Goal: Task Accomplishment & Management: Use online tool/utility

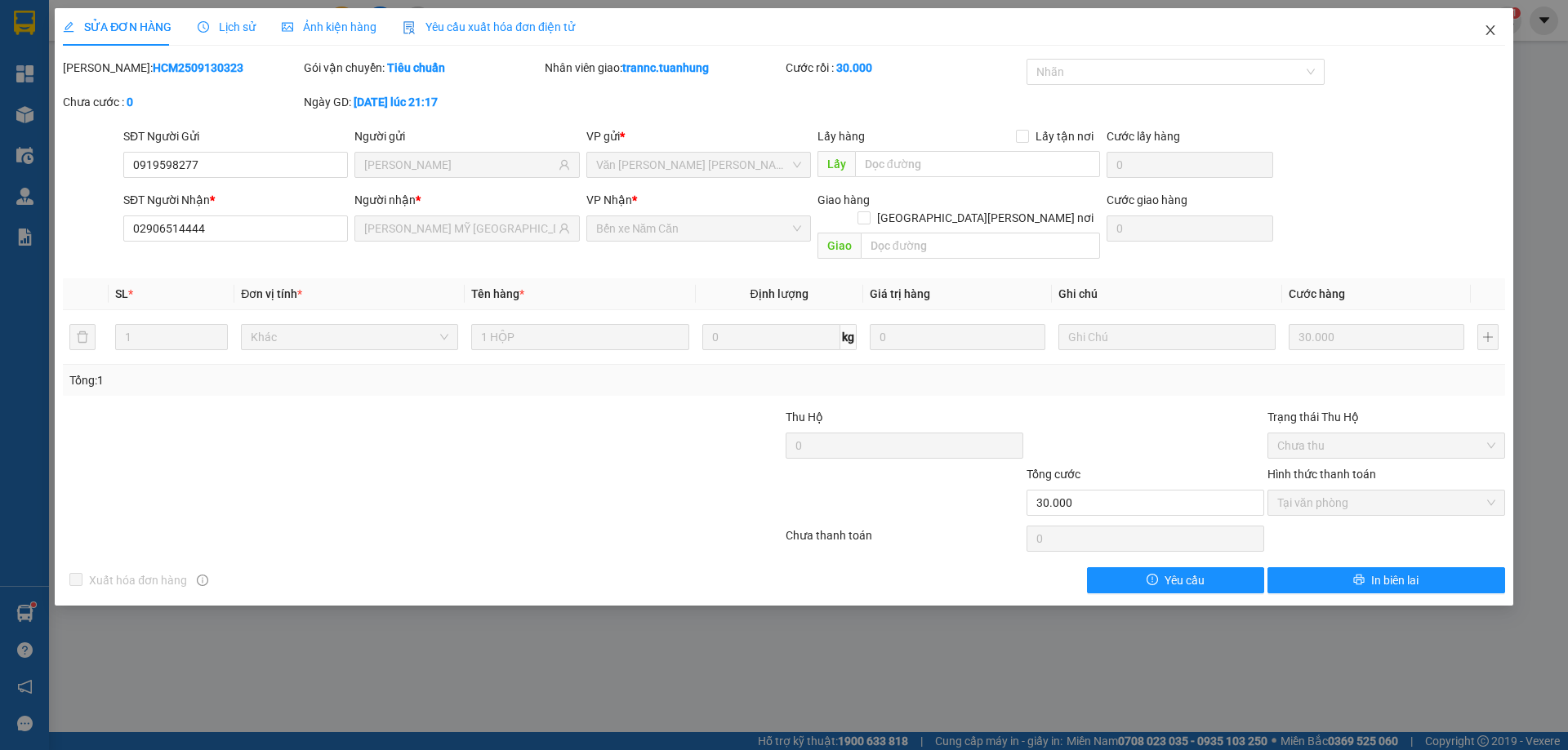
click at [1489, 35] on icon "close" at bounding box center [1490, 30] width 13 height 13
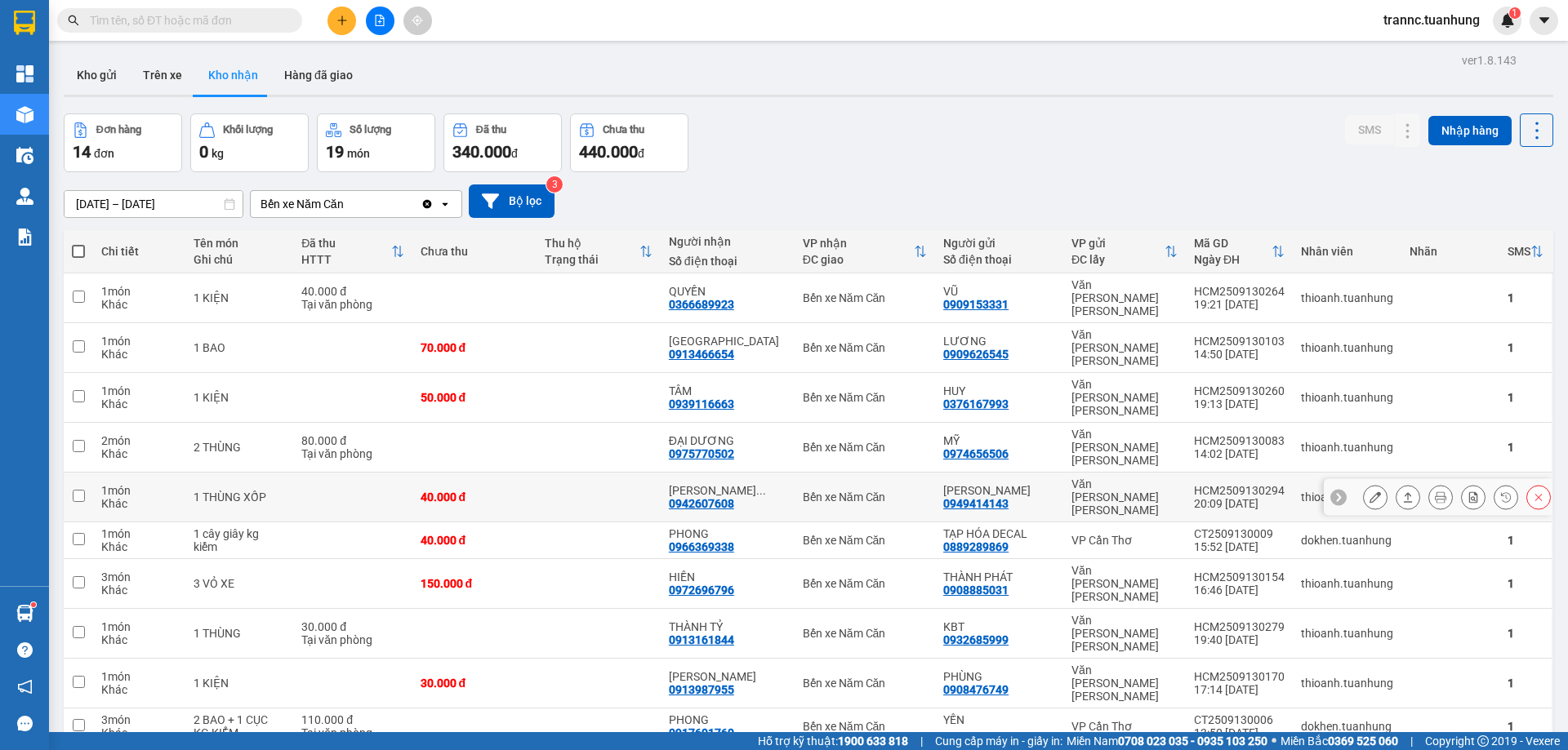
click at [562, 473] on td at bounding box center [598, 497] width 124 height 50
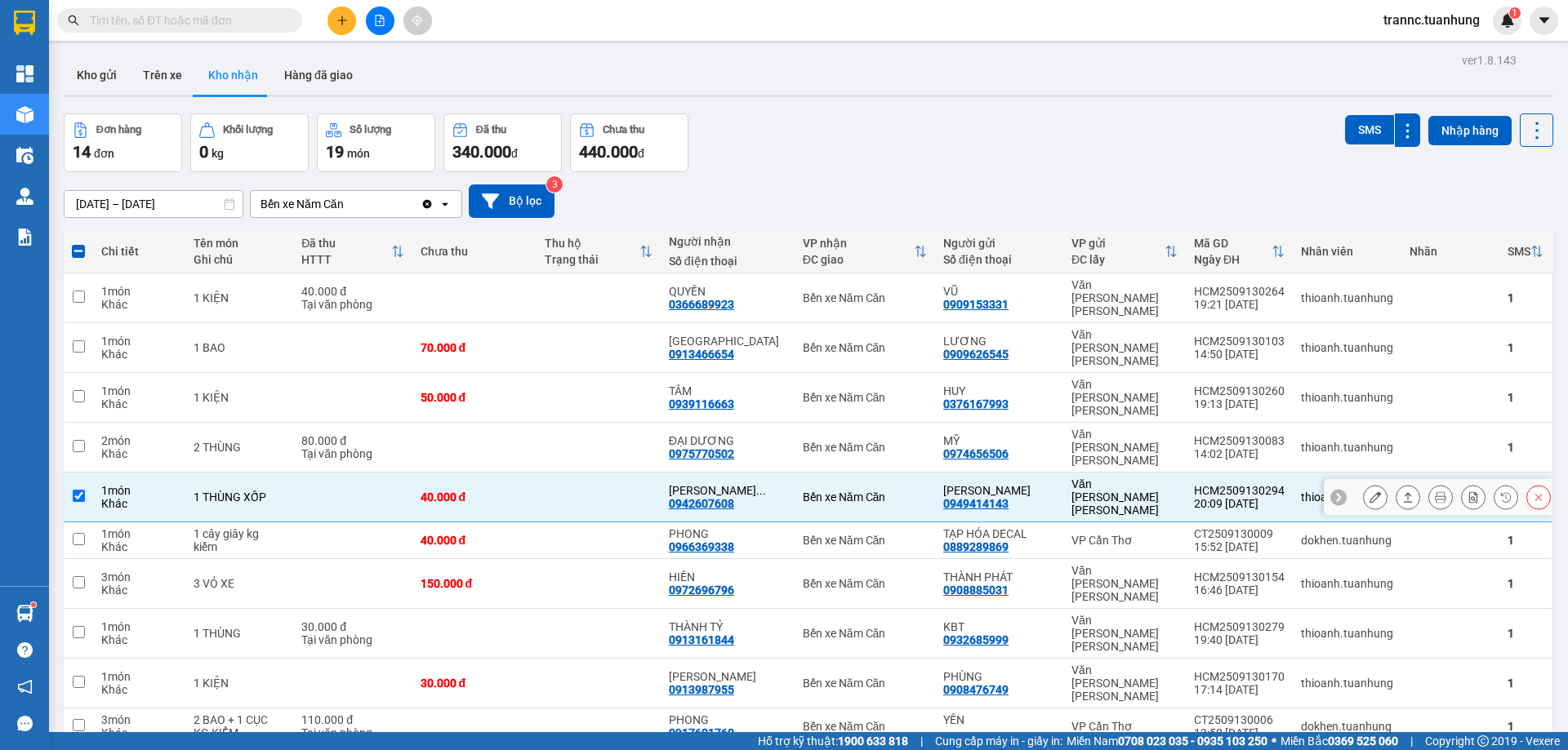
click at [562, 473] on td at bounding box center [598, 497] width 124 height 50
checkbox input "false"
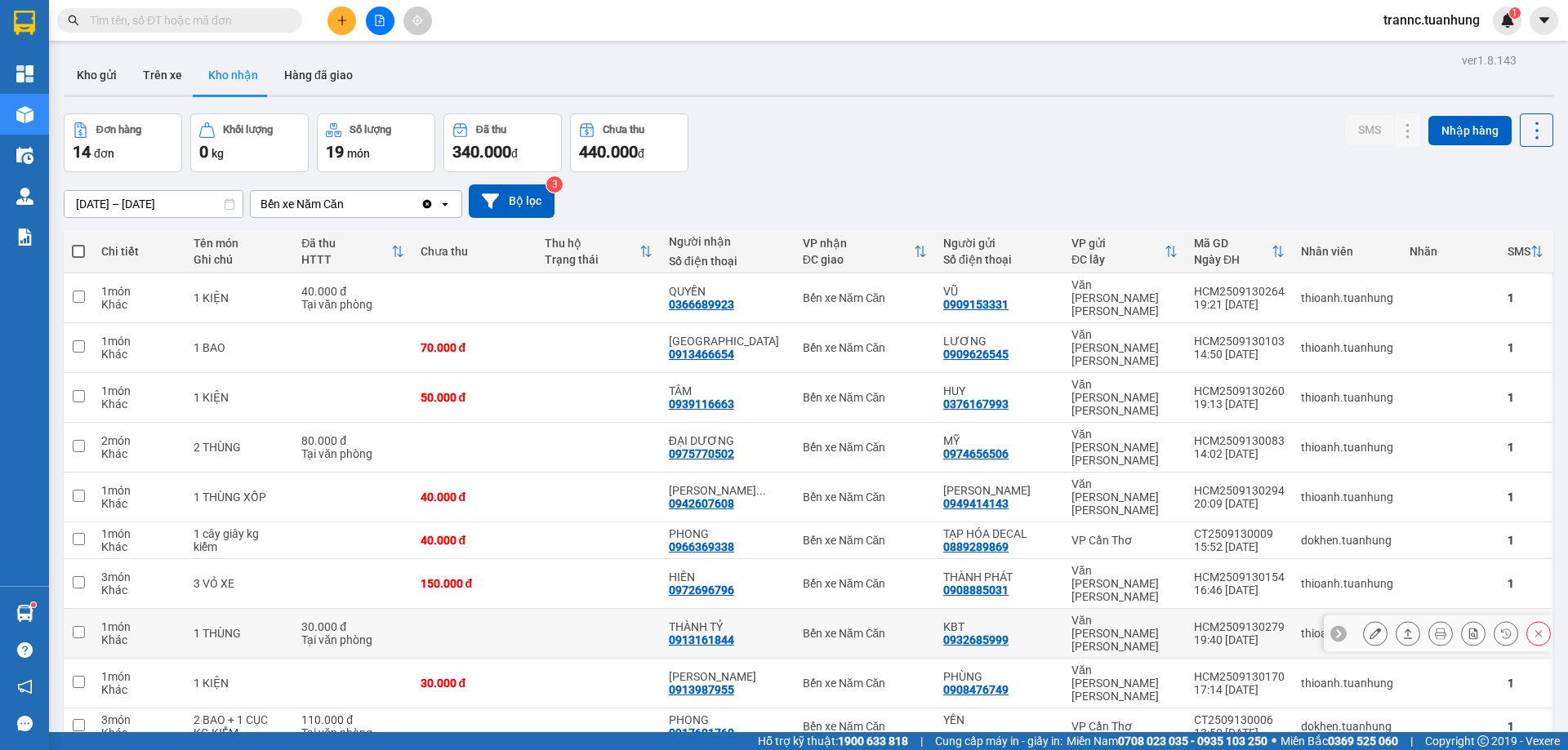
click at [611, 609] on td at bounding box center [598, 633] width 124 height 50
checkbox input "true"
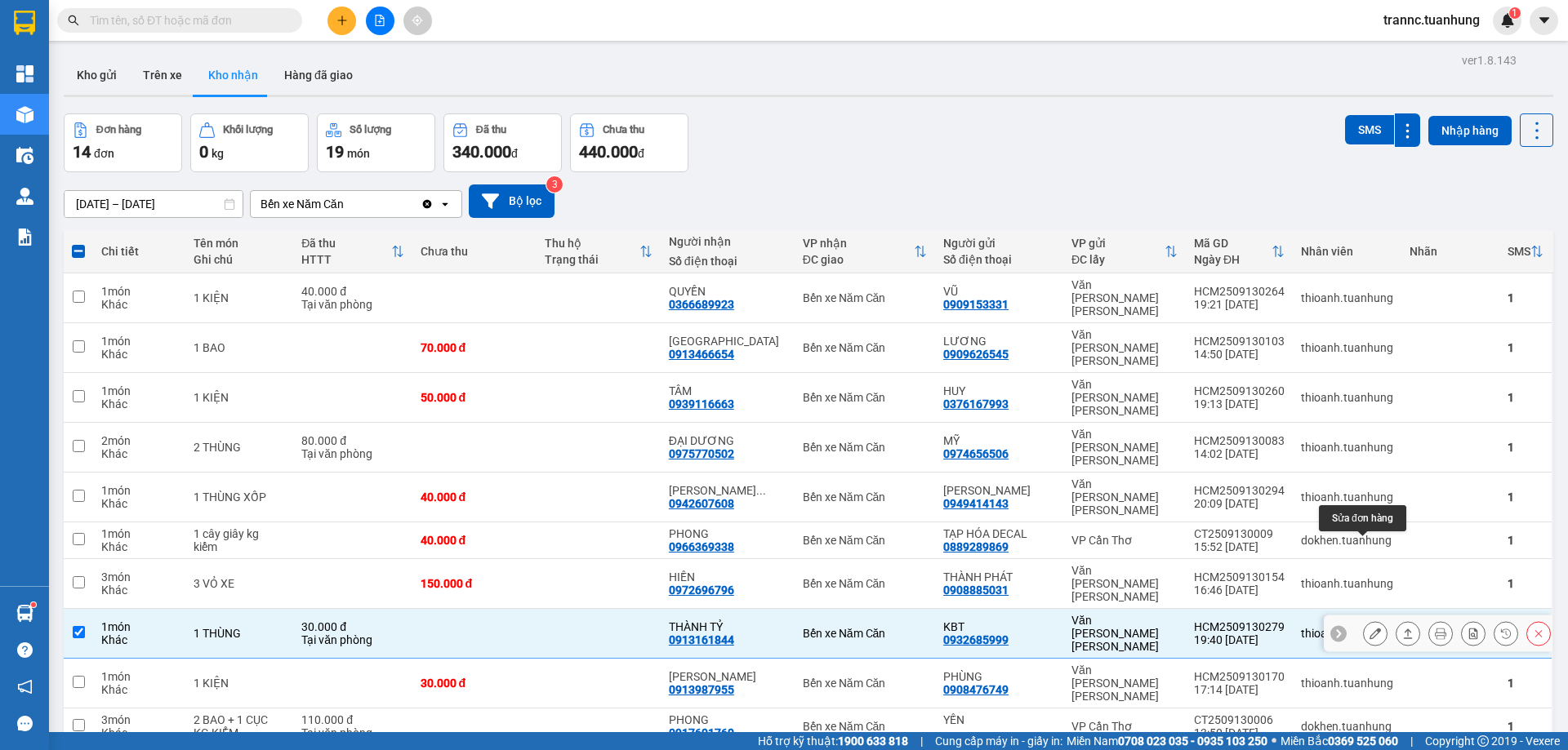
click at [1370, 628] on icon at bounding box center [1375, 633] width 11 height 11
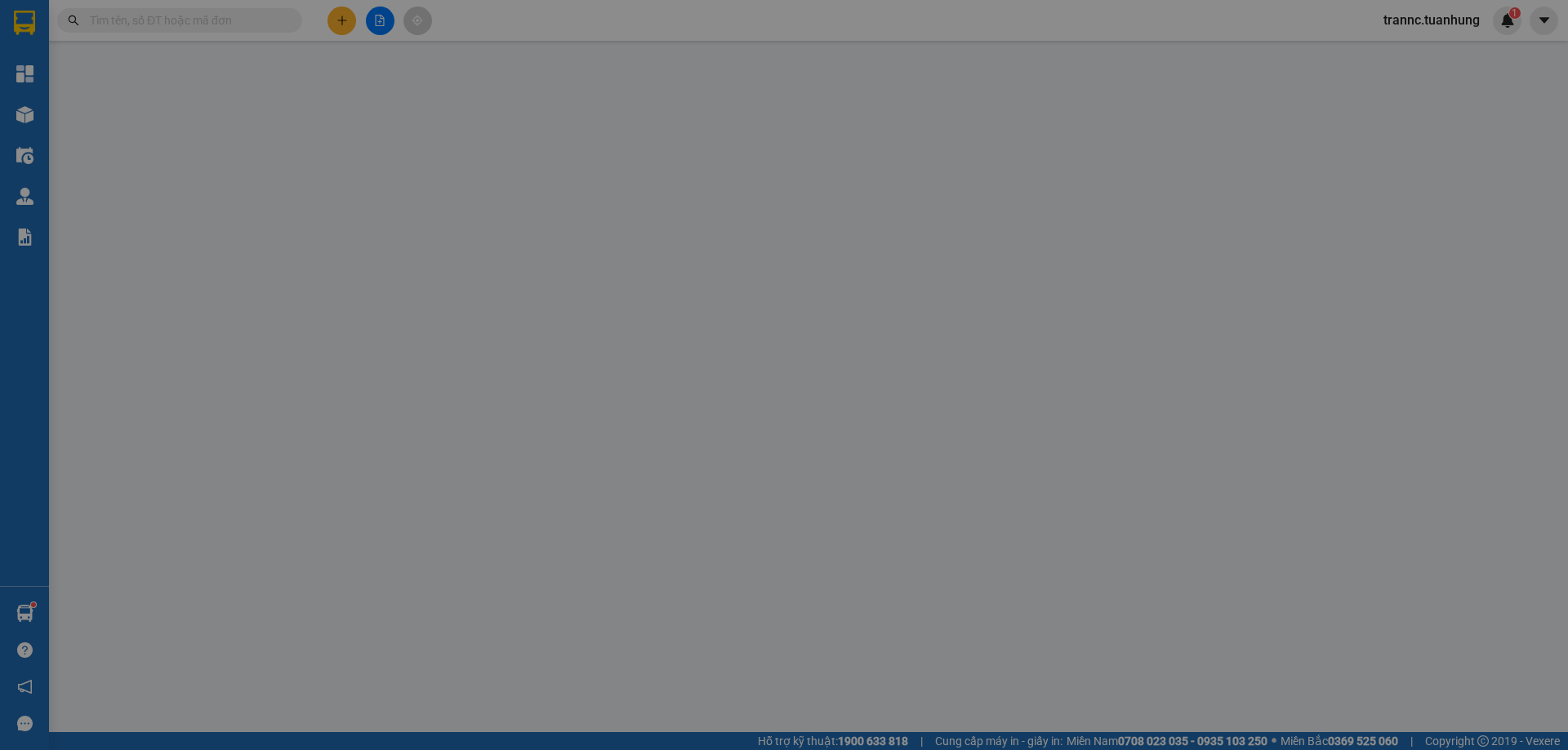
type input "0932685999"
type input "KBT"
type input "0913161844"
type input "THÀNH TỶ"
type input "30.000"
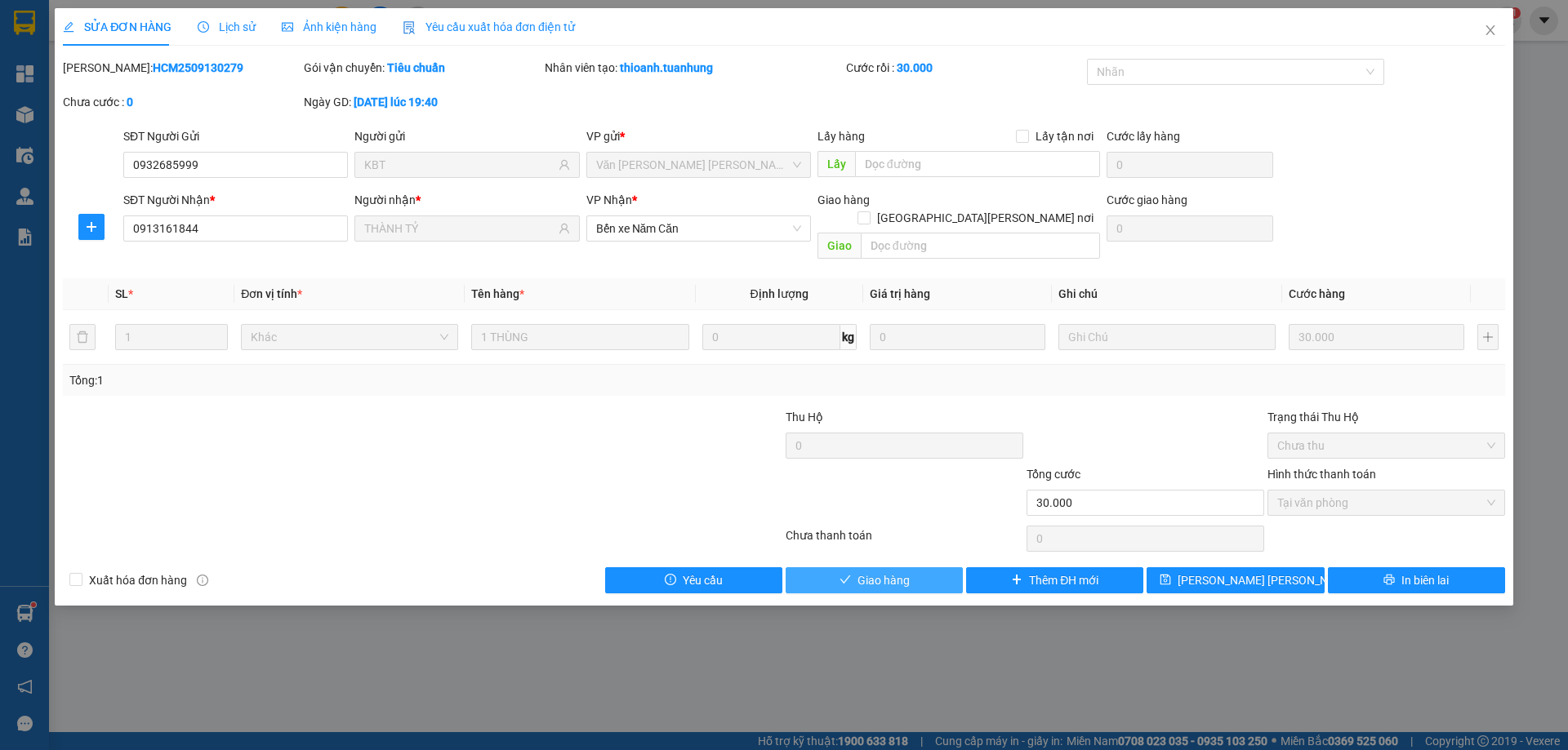
click at [901, 572] on span "Giao hàng" at bounding box center [884, 581] width 53 height 18
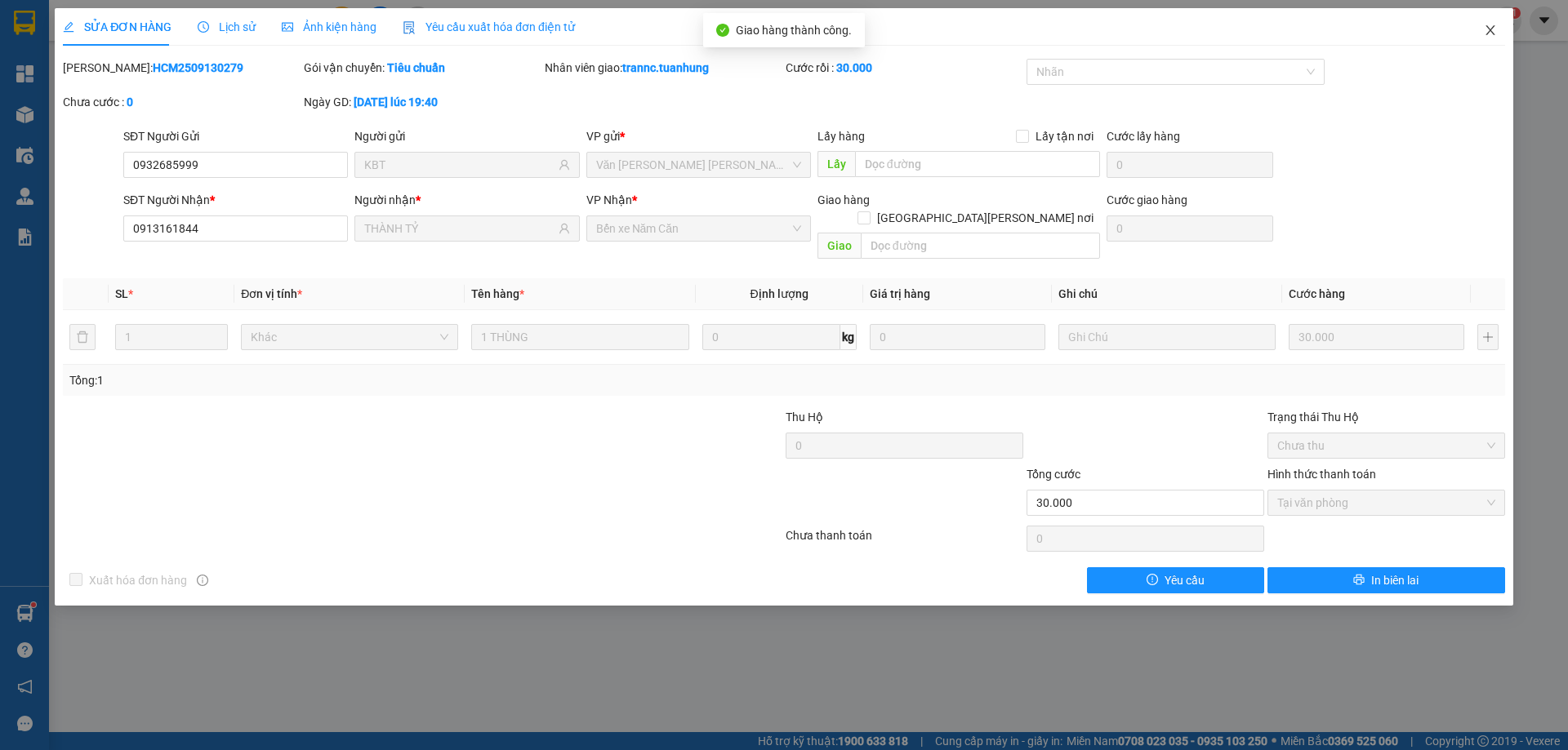
click at [1497, 28] on span "Close" at bounding box center [1491, 31] width 46 height 46
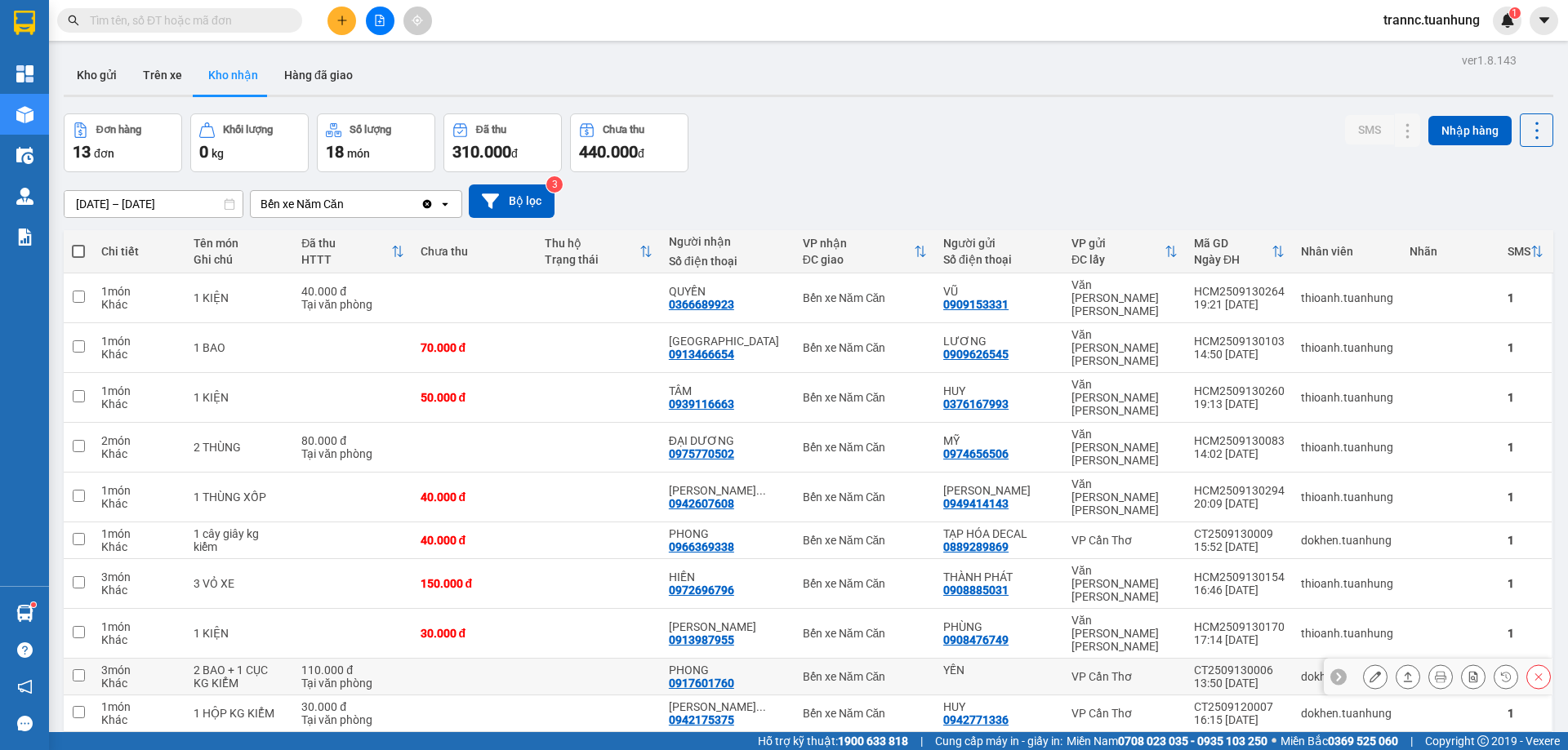
click at [732, 677] on div "0917601760" at bounding box center [701, 683] width 65 height 13
click at [571, 659] on td at bounding box center [598, 677] width 124 height 37
checkbox input "true"
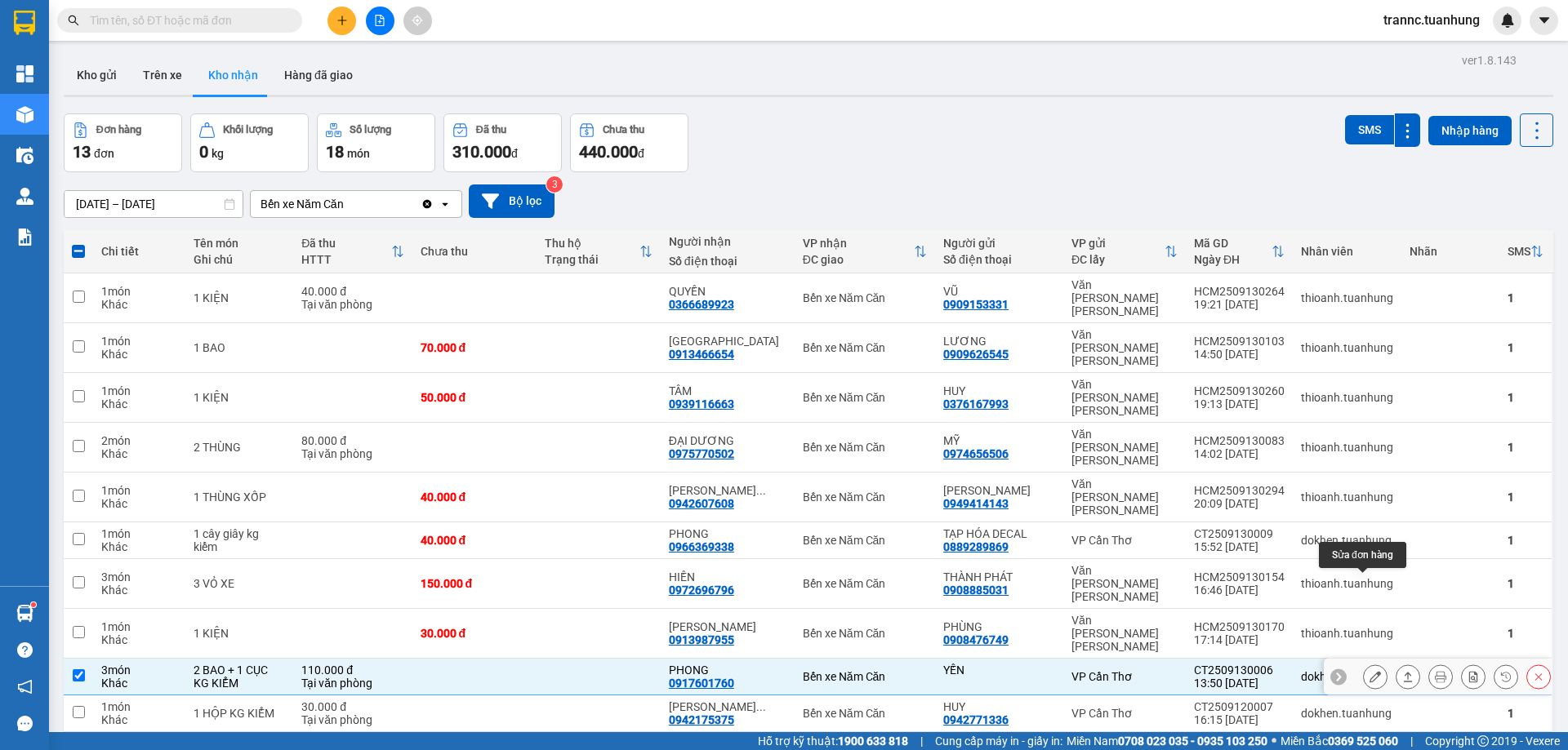
click at [1370, 671] on icon at bounding box center [1375, 676] width 11 height 11
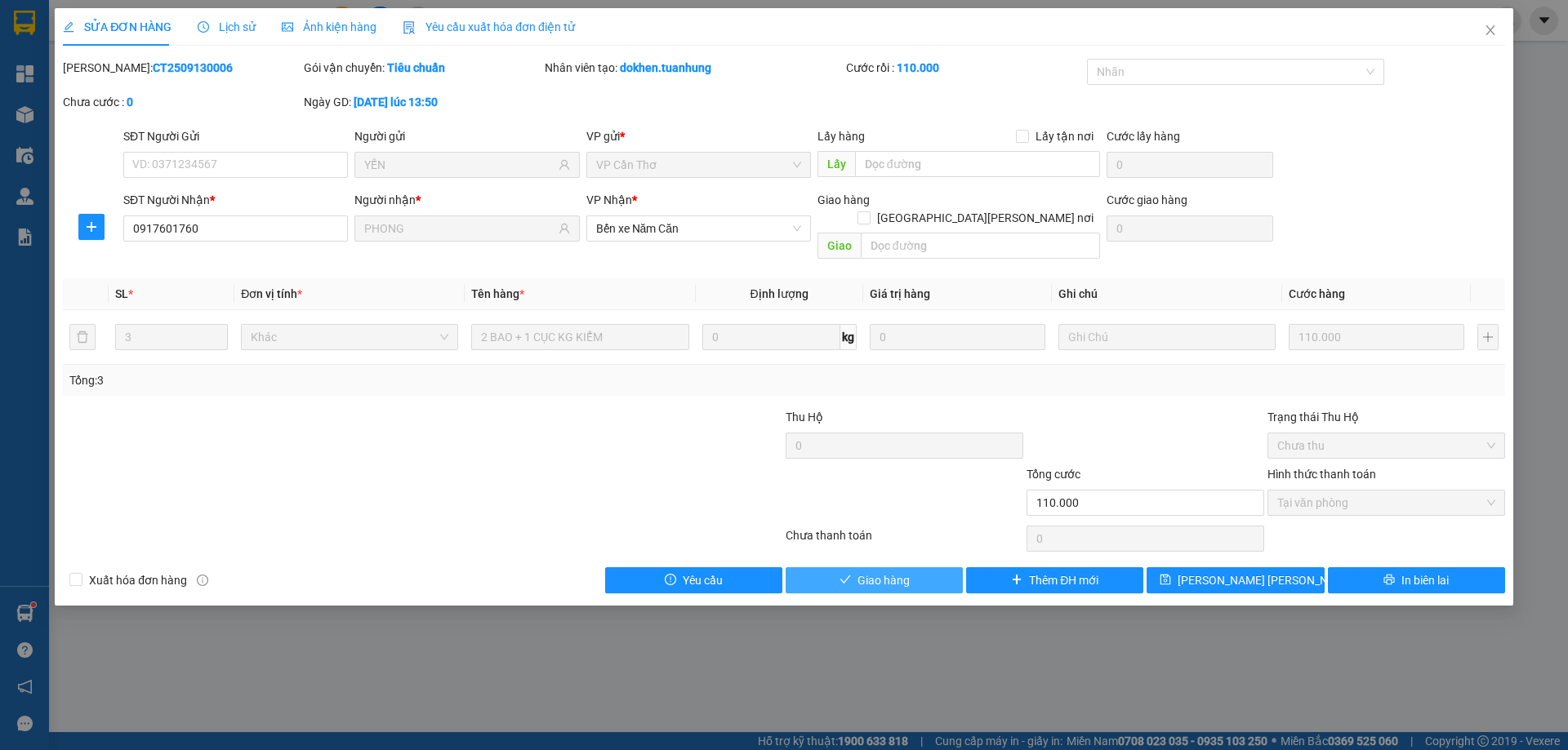
click at [886, 572] on span "Giao hàng" at bounding box center [884, 581] width 53 height 18
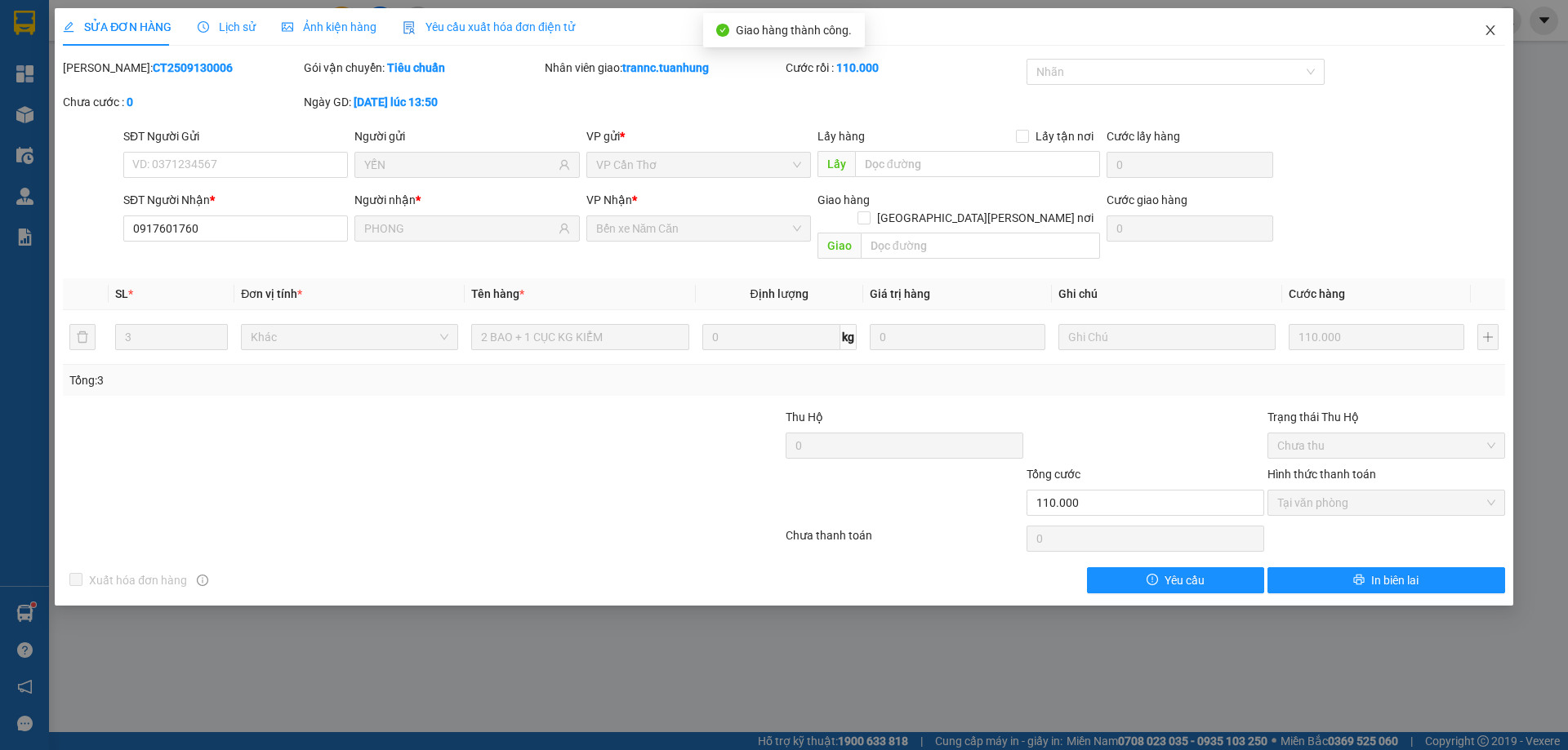
click at [1491, 35] on icon "close" at bounding box center [1490, 30] width 13 height 13
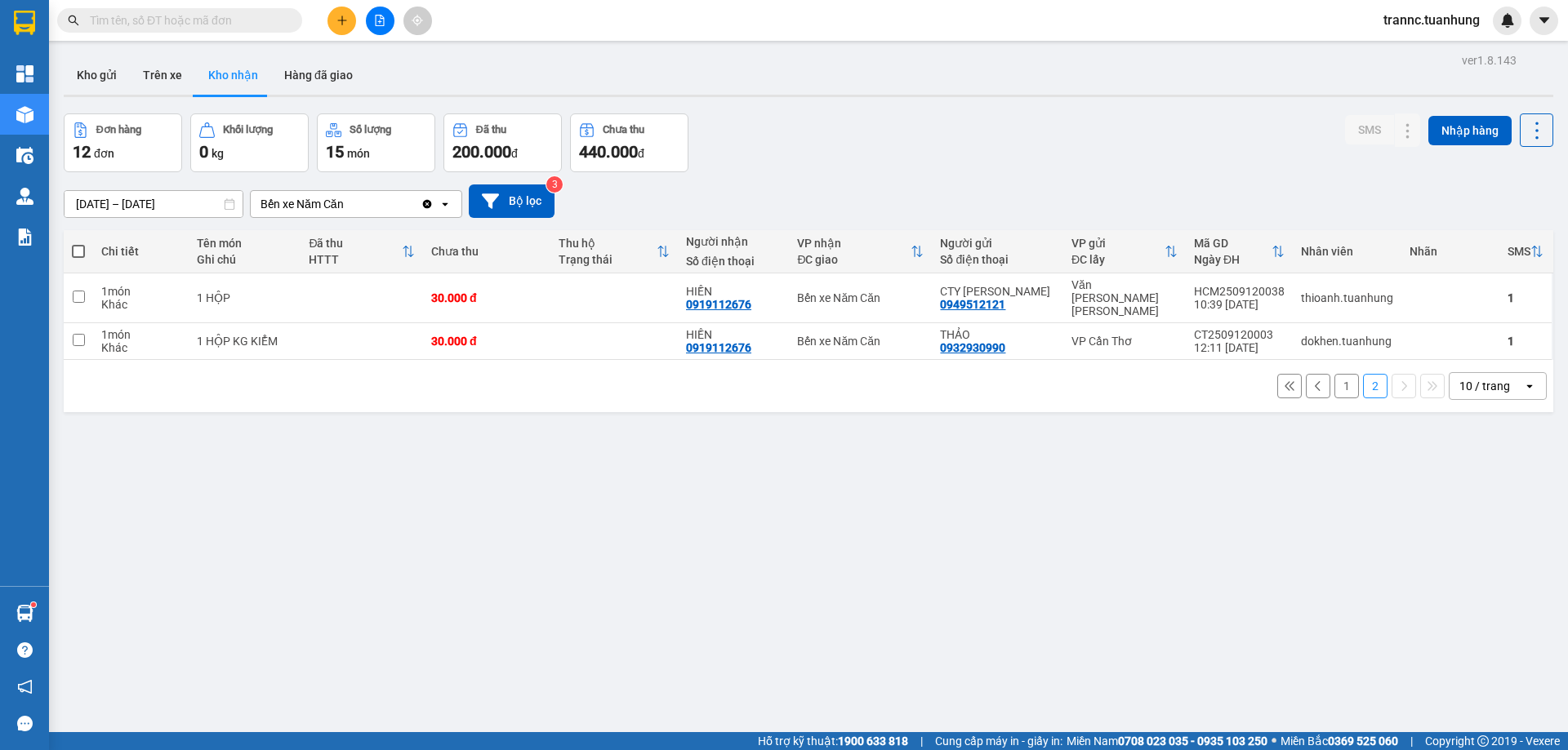
click at [1335, 379] on button "1" at bounding box center [1347, 386] width 25 height 25
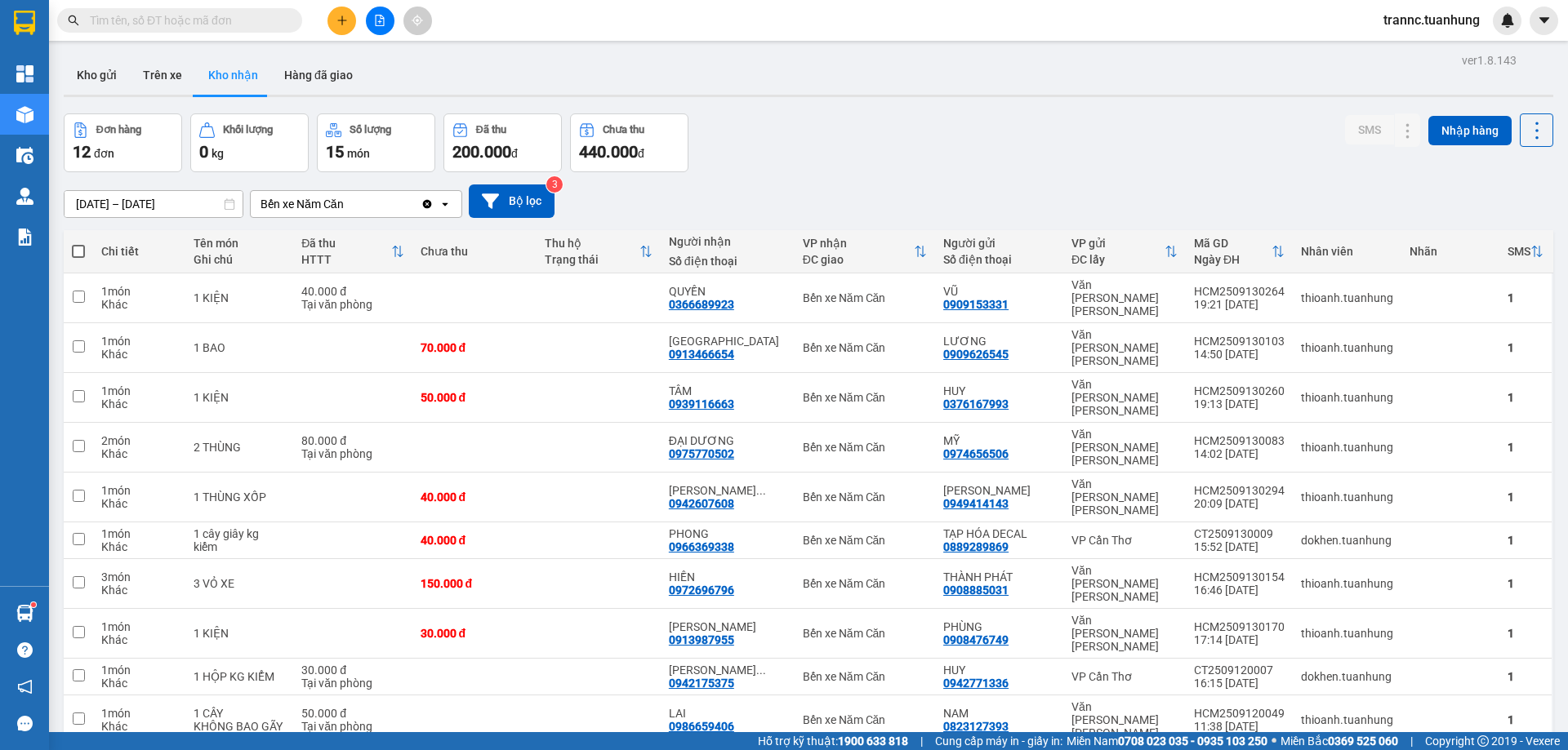
click at [254, 14] on input "text" at bounding box center [186, 20] width 193 height 18
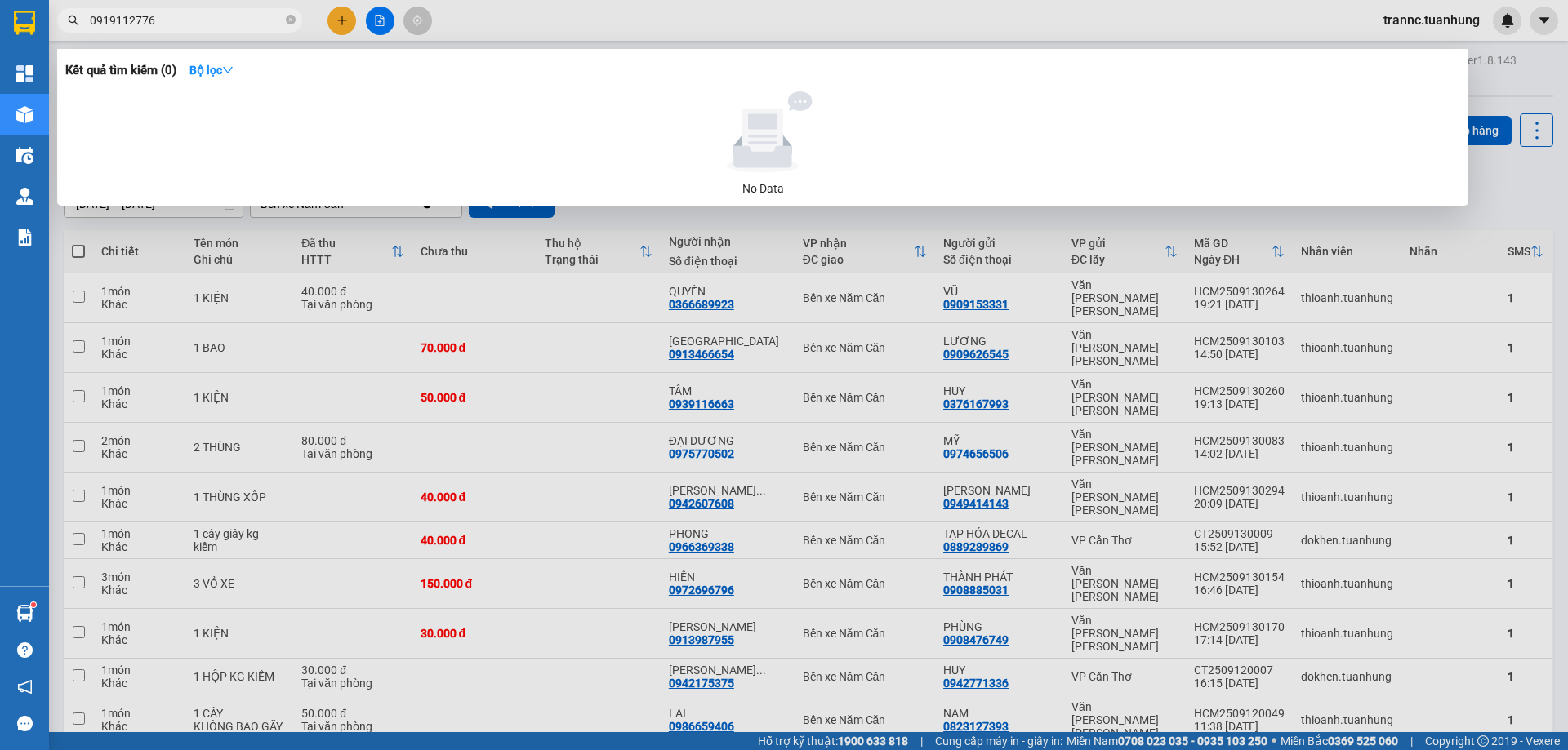
click at [138, 18] on input "0919112776" at bounding box center [186, 20] width 193 height 18
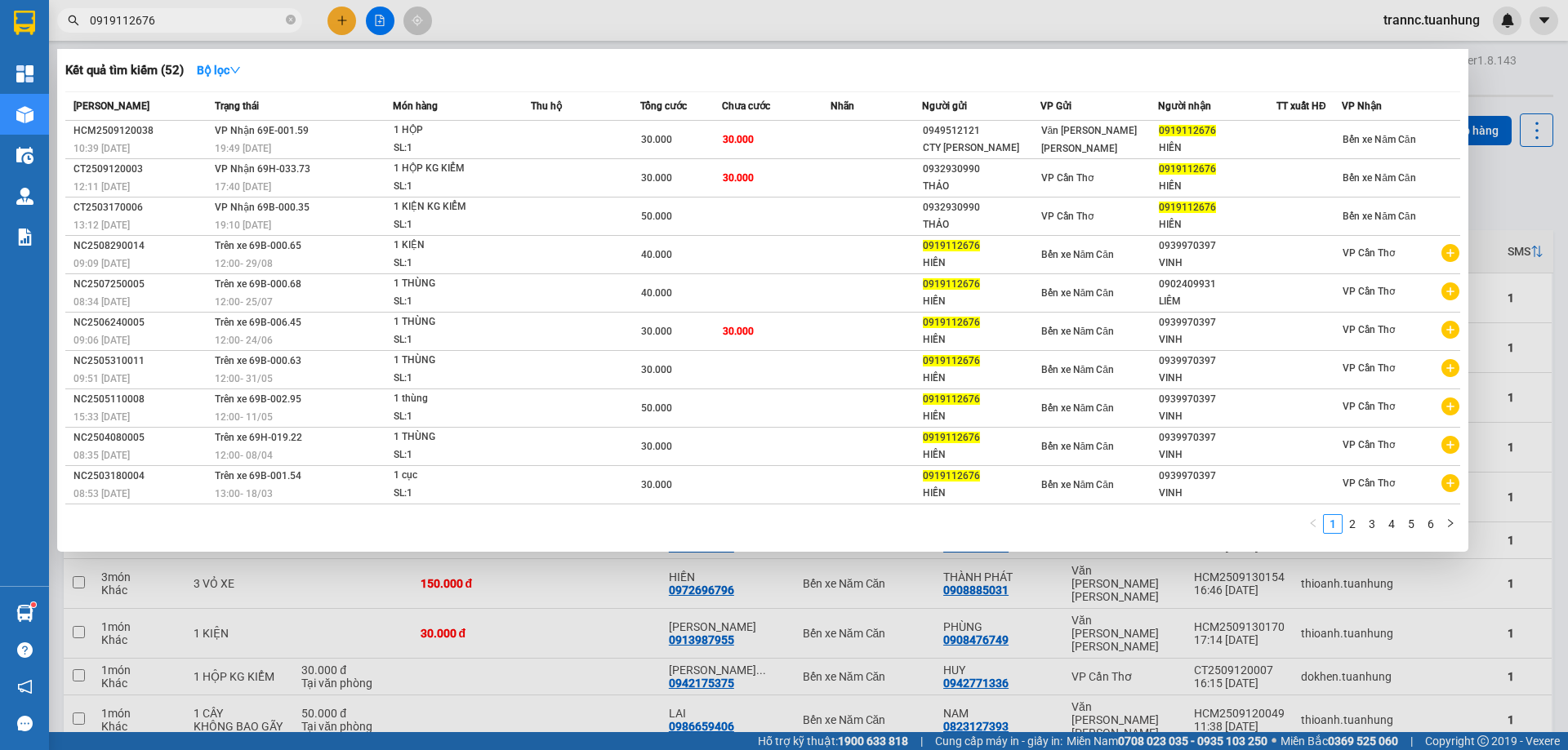
type input "0919112676"
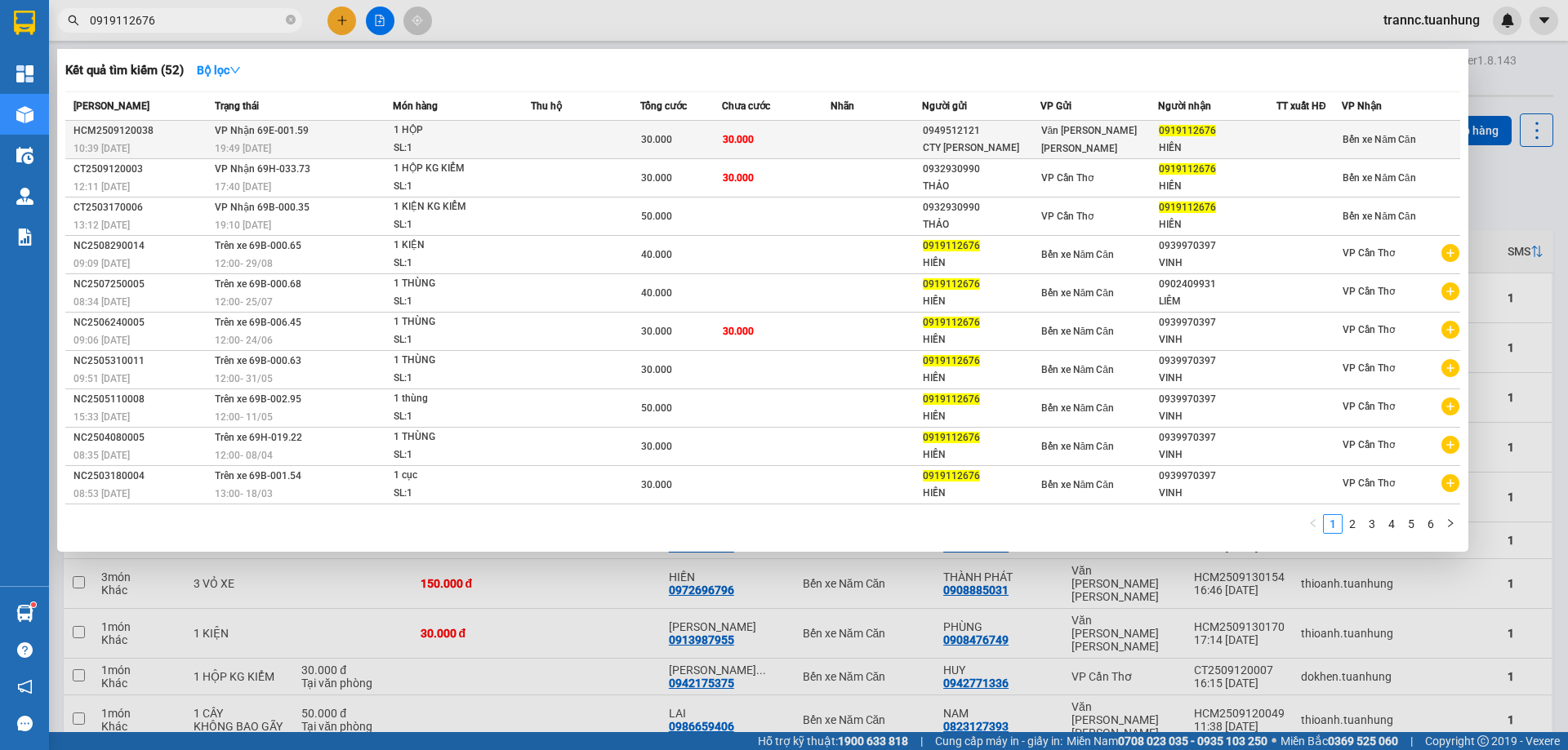
click at [723, 139] on span "30.000" at bounding box center [738, 139] width 31 height 11
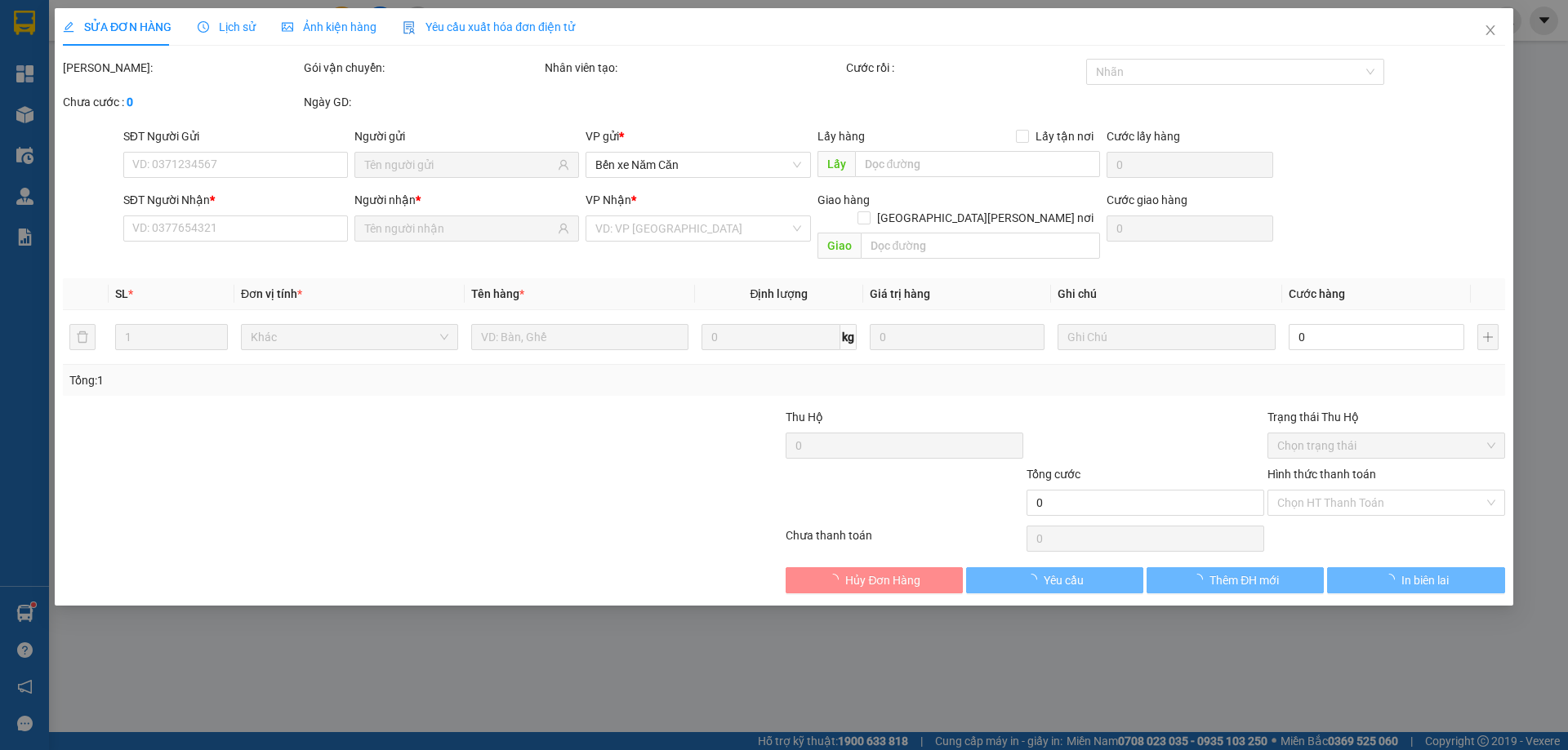
type input "0949512121"
type input "CTY [PERSON_NAME]"
type input "0919112676"
type input "HIỀN"
type input "30.000"
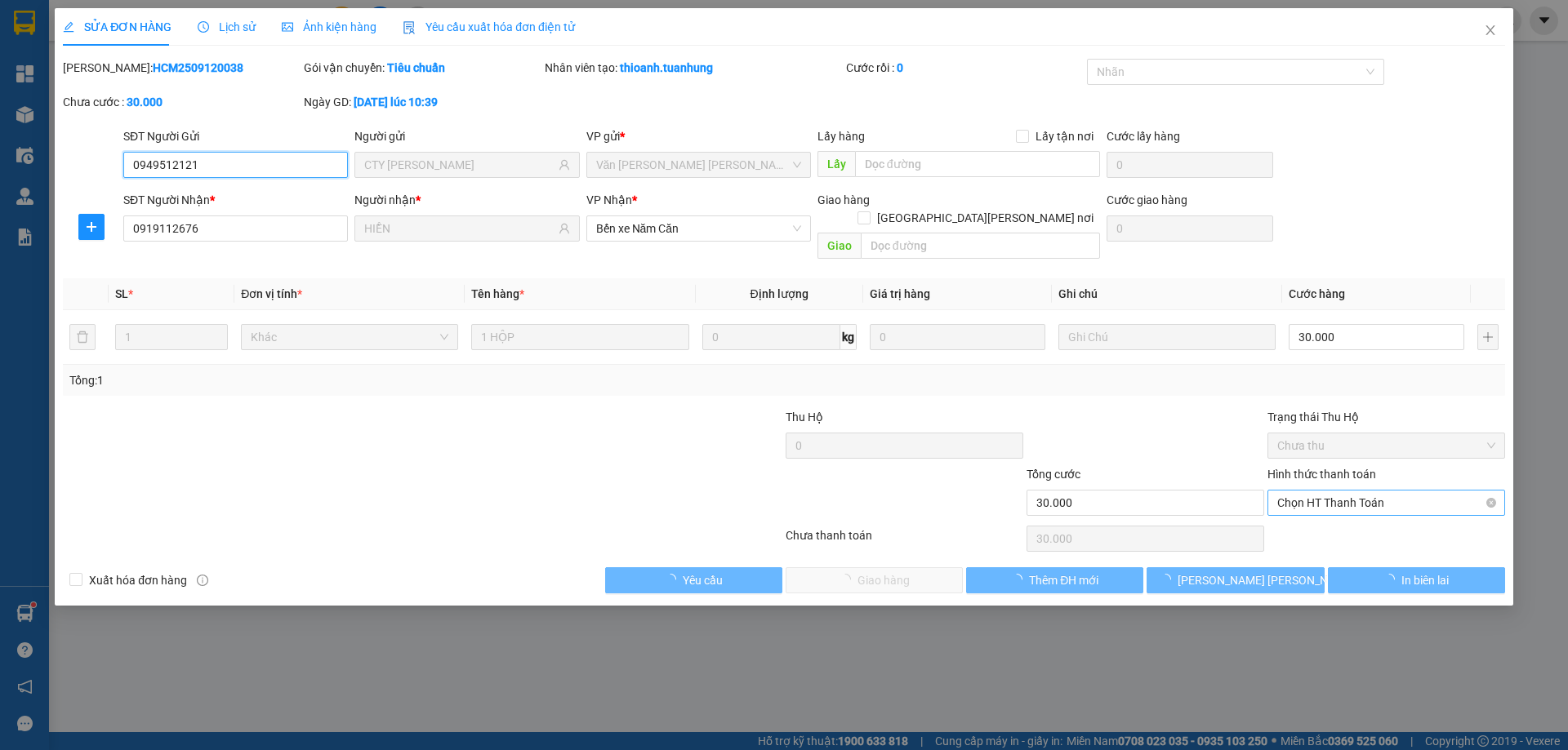
click at [1301, 490] on span "Chọn HT Thanh Toán" at bounding box center [1386, 503] width 218 height 25
click at [1301, 513] on div "Tại văn phòng" at bounding box center [1386, 518] width 218 height 18
type input "0"
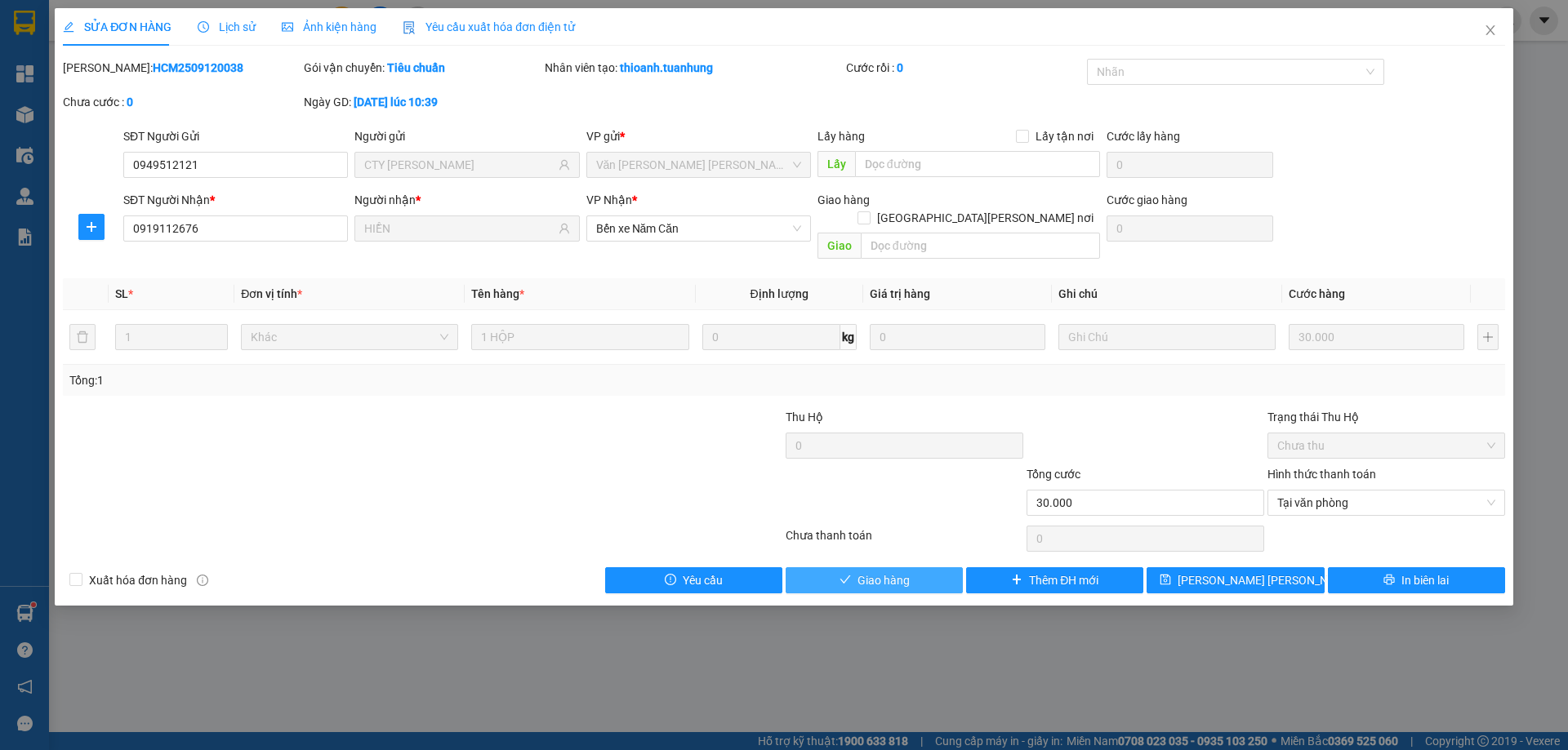
click at [928, 568] on button "Giao hàng" at bounding box center [874, 581] width 177 height 26
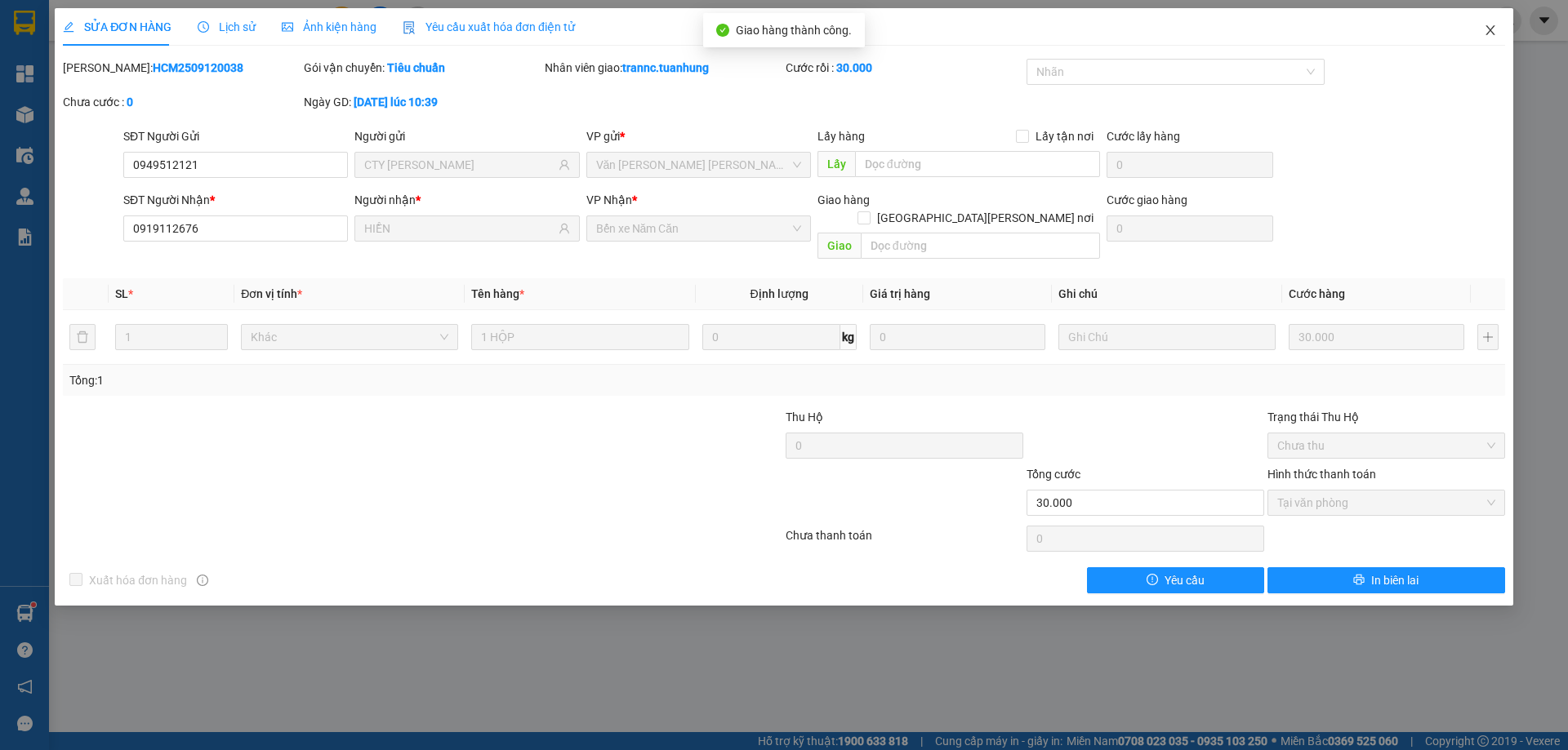
click at [1491, 28] on icon "close" at bounding box center [1490, 30] width 13 height 13
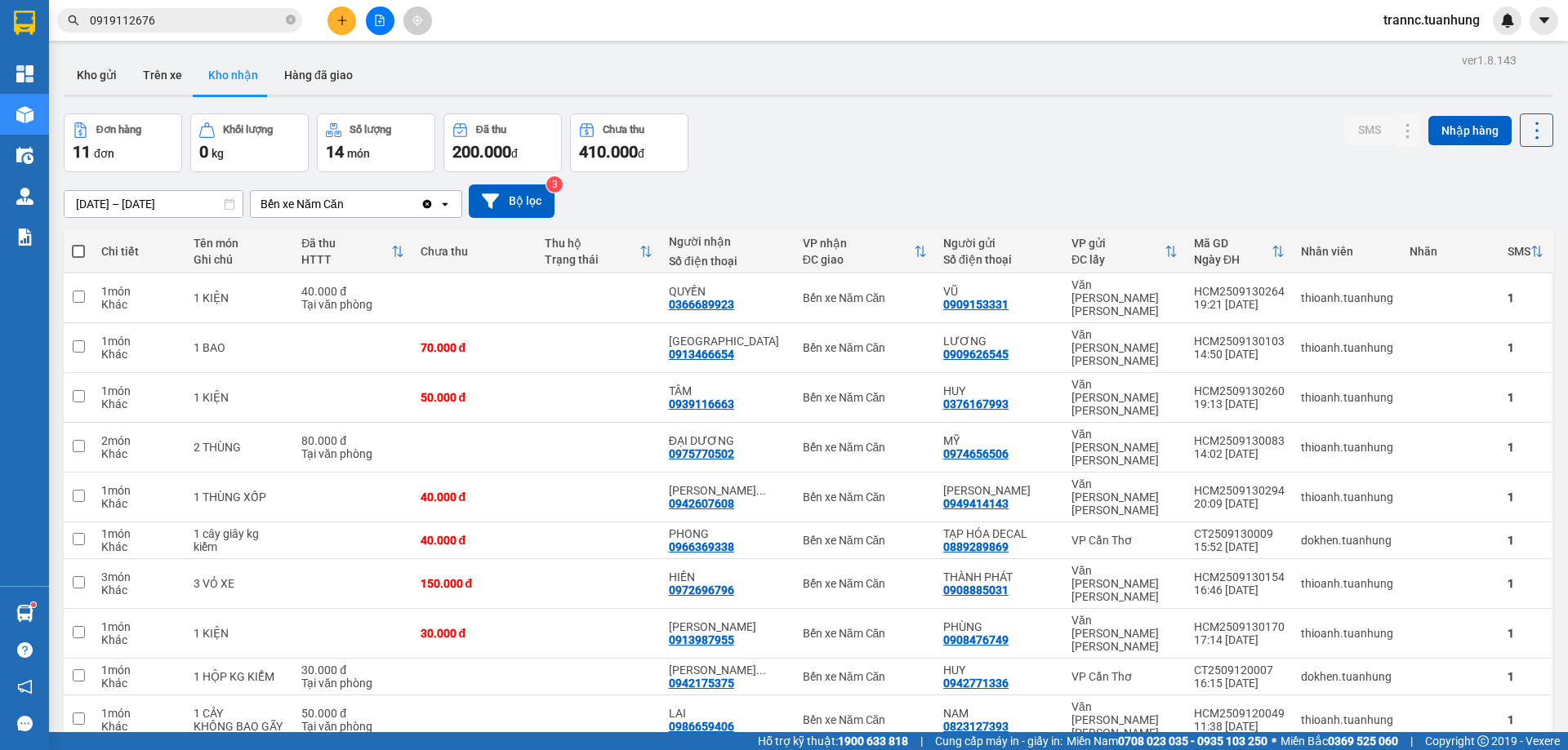
click at [181, 19] on input "0919112676" at bounding box center [186, 20] width 193 height 18
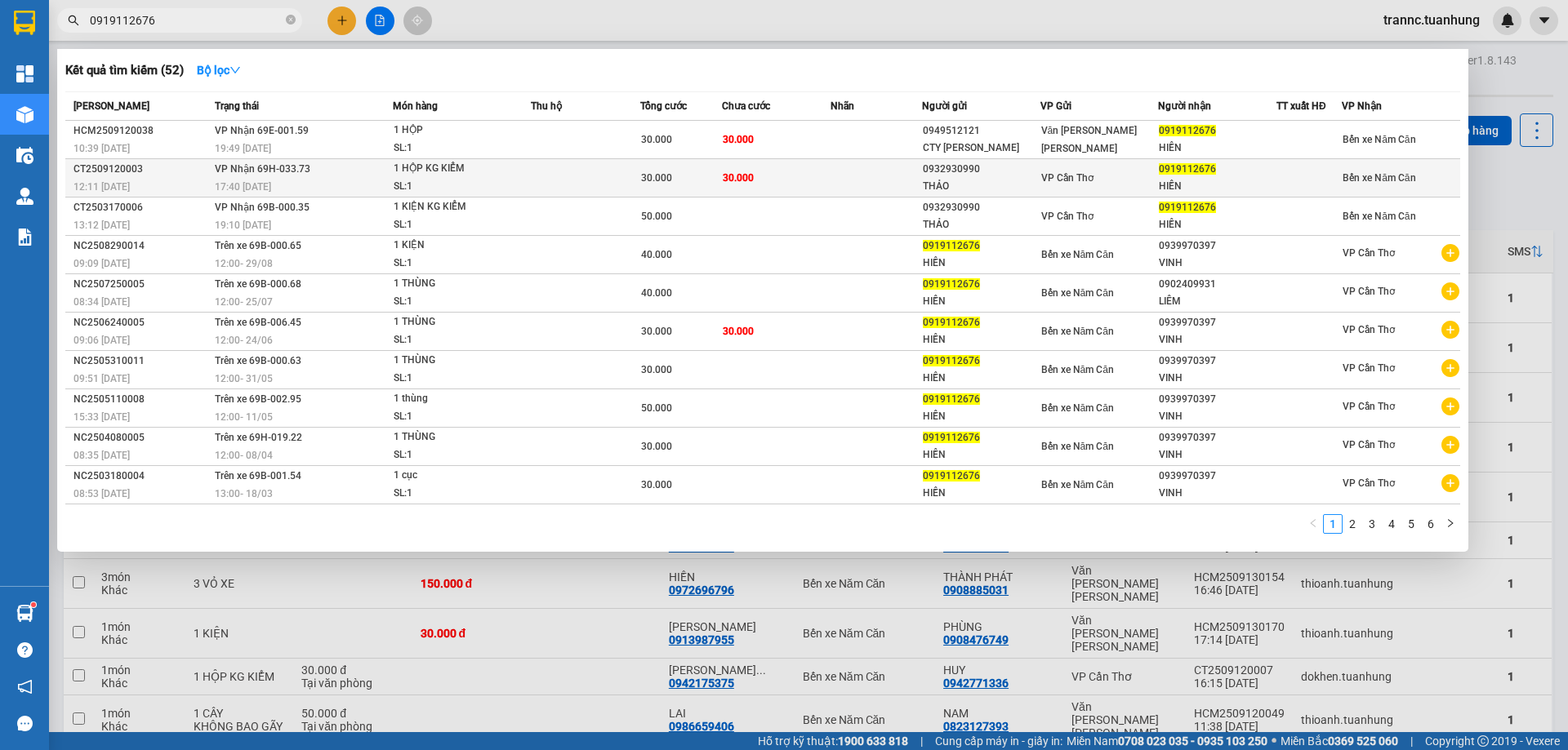
click at [667, 170] on div "30.000" at bounding box center [681, 178] width 80 height 18
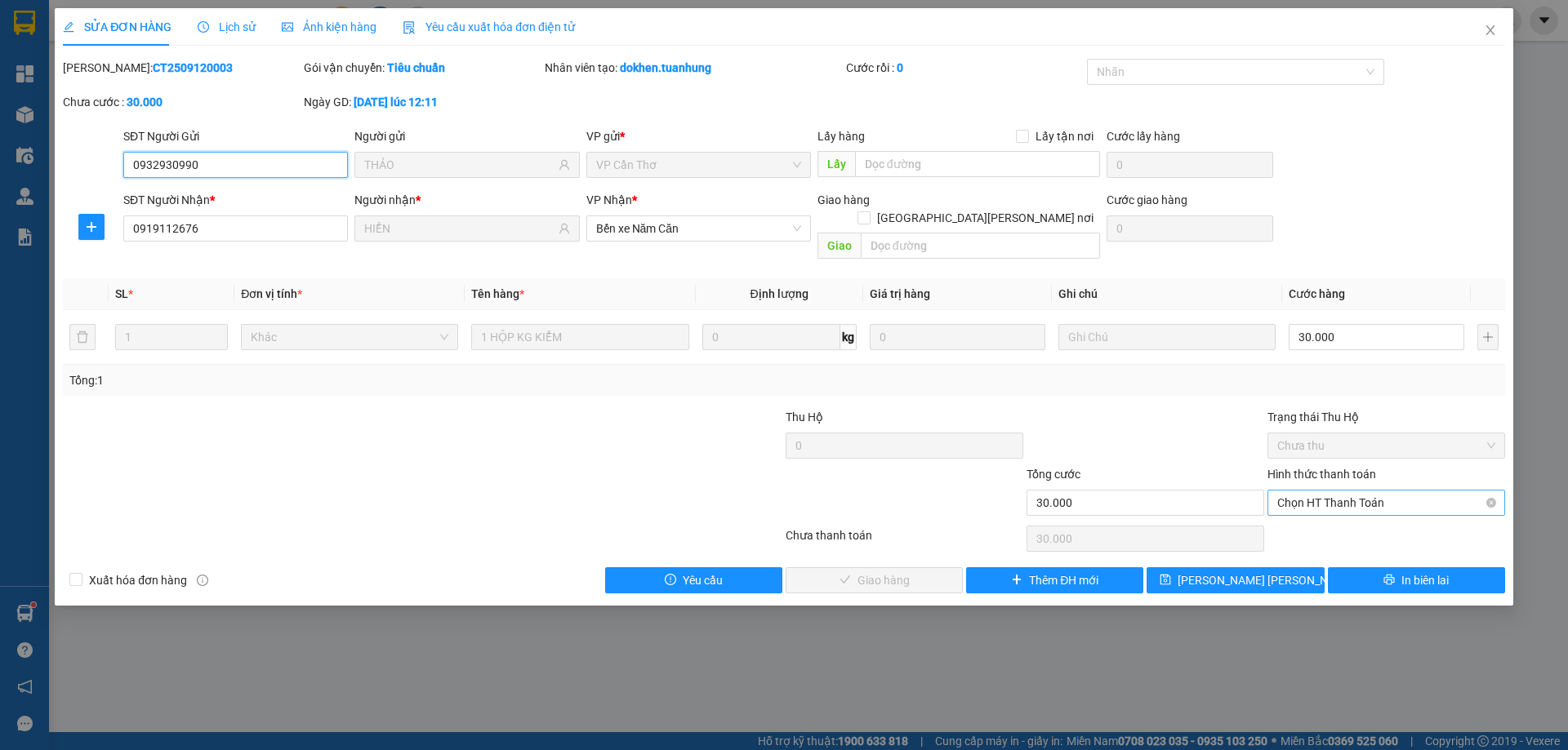
click at [1350, 490] on span "Chọn HT Thanh Toán" at bounding box center [1386, 503] width 218 height 25
click at [1342, 513] on div "Tại văn phòng" at bounding box center [1386, 518] width 218 height 18
type input "0"
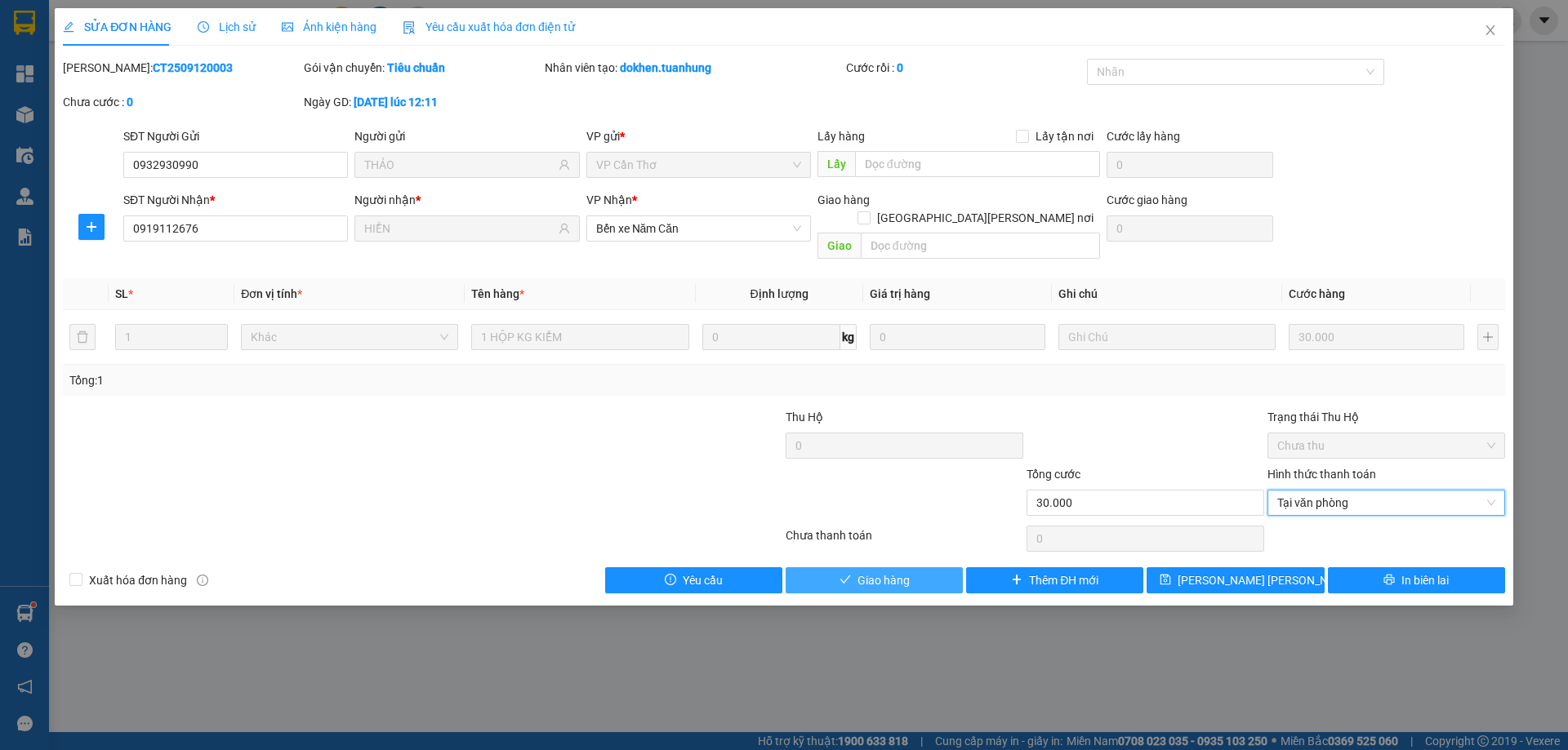
click at [927, 568] on button "Giao hàng" at bounding box center [874, 581] width 177 height 26
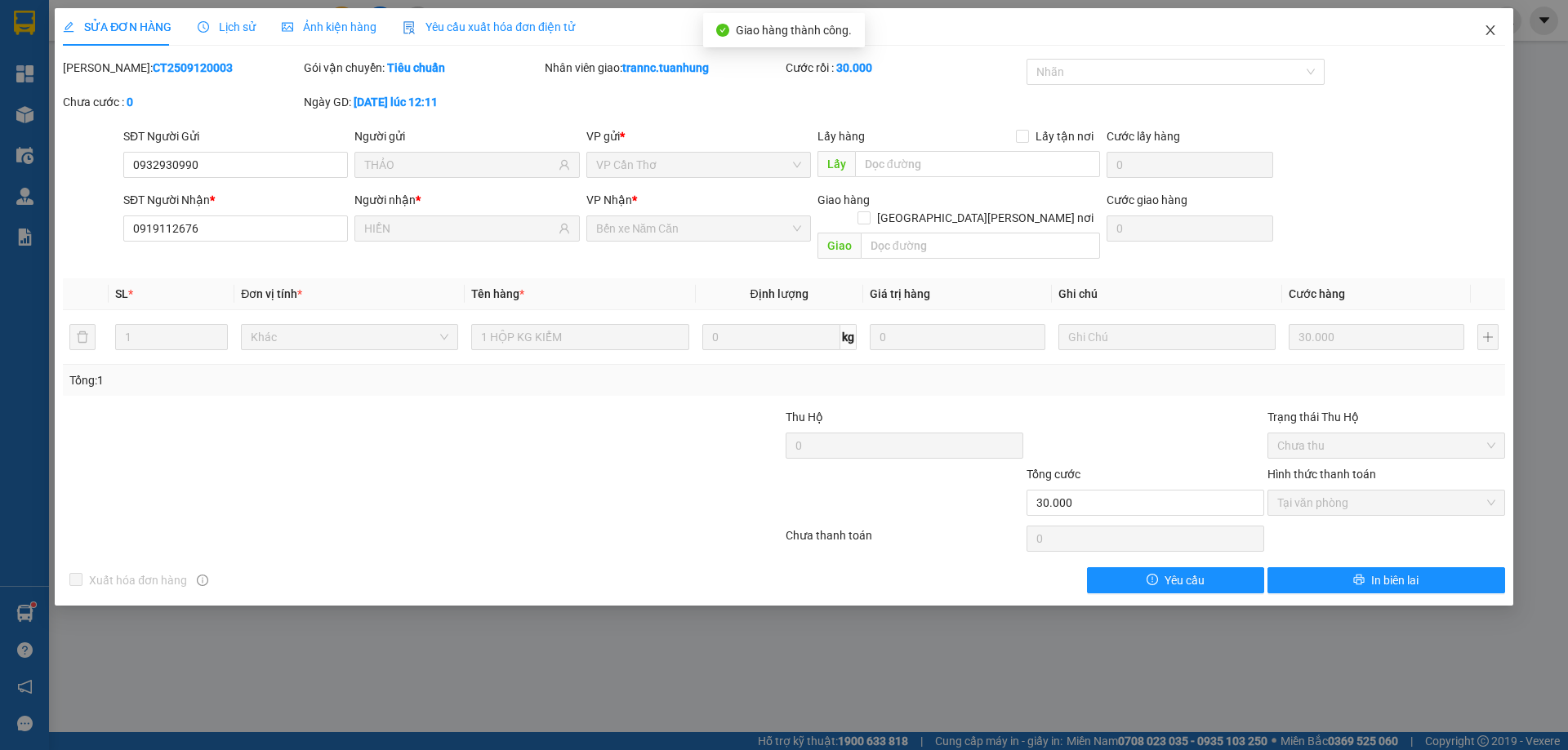
click at [1486, 25] on icon "close" at bounding box center [1490, 30] width 13 height 13
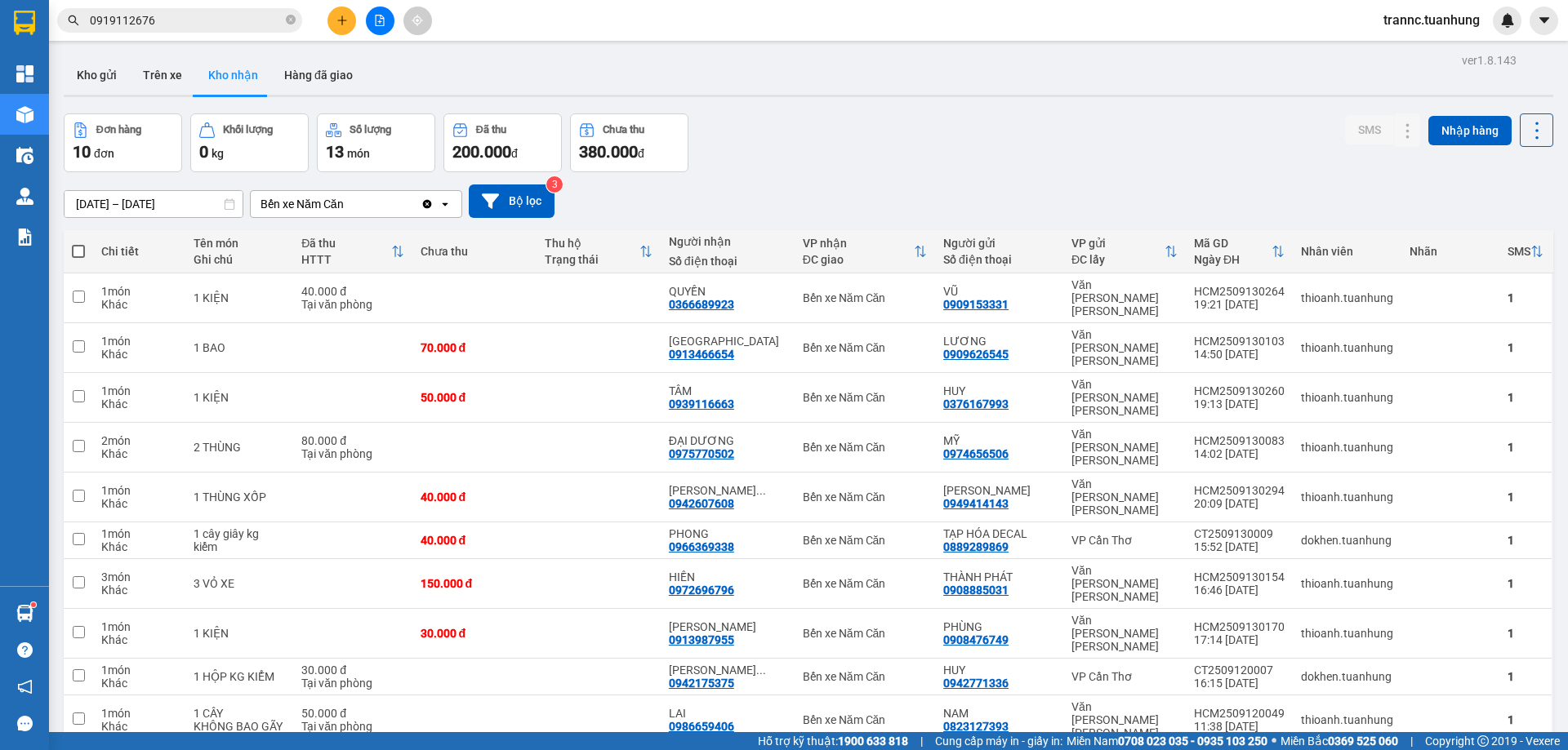
click at [233, 18] on input "0919112676" at bounding box center [186, 20] width 193 height 18
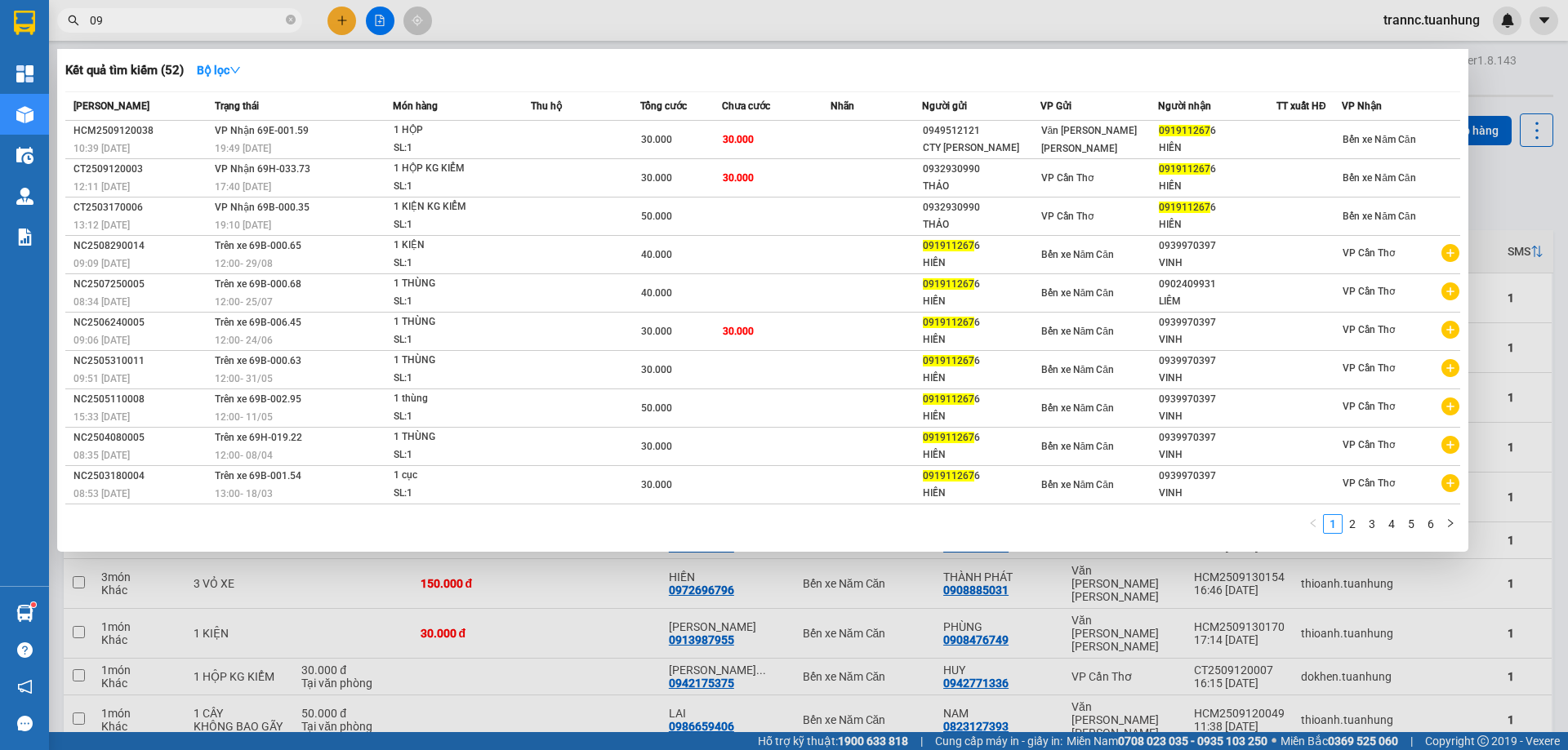
type input "0"
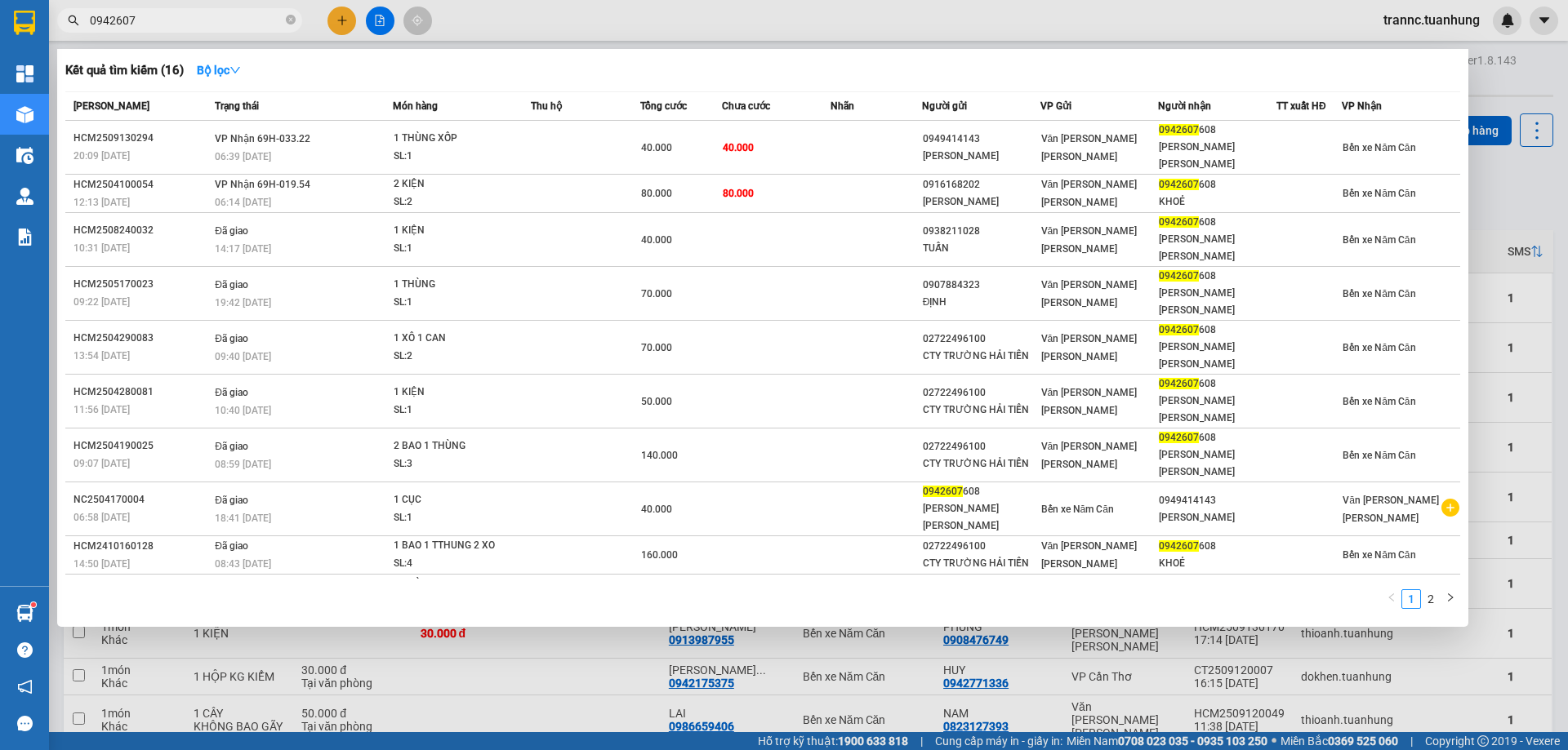
type input "0942607"
